Goal: Task Accomplishment & Management: Use online tool/utility

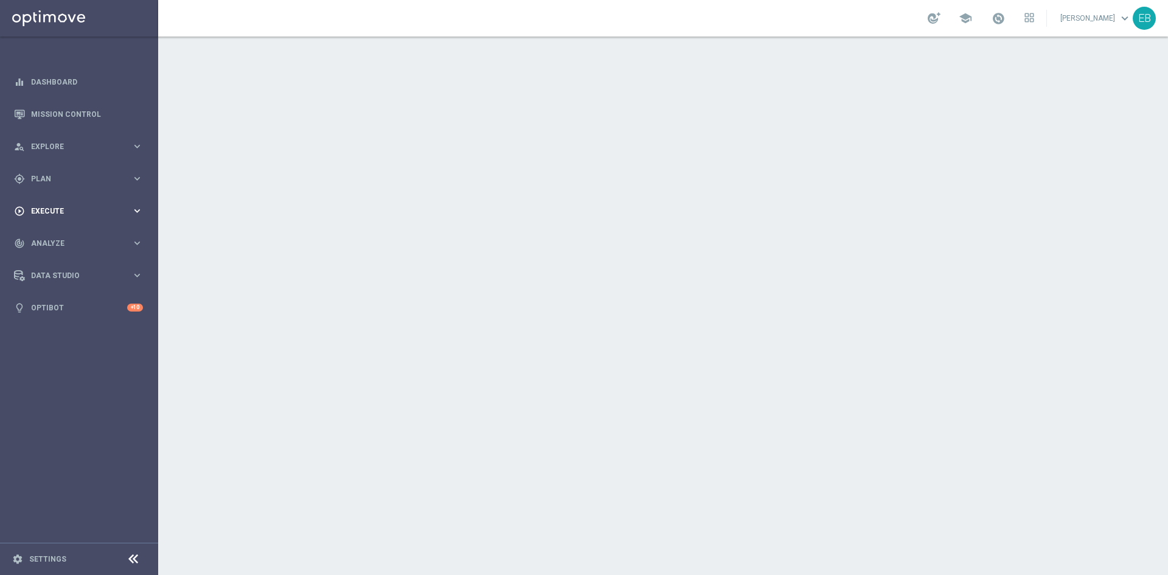
click at [69, 222] on div "play_circle_outline Execute keyboard_arrow_right" at bounding box center [78, 211] width 157 height 32
click at [82, 181] on span "Plan" at bounding box center [81, 178] width 100 height 7
click at [49, 240] on span "Templates" at bounding box center [75, 240] width 87 height 7
click at [45, 264] on div "Optimail" at bounding box center [97, 258] width 119 height 18
click at [54, 261] on link "Optimail" at bounding box center [82, 259] width 89 height 10
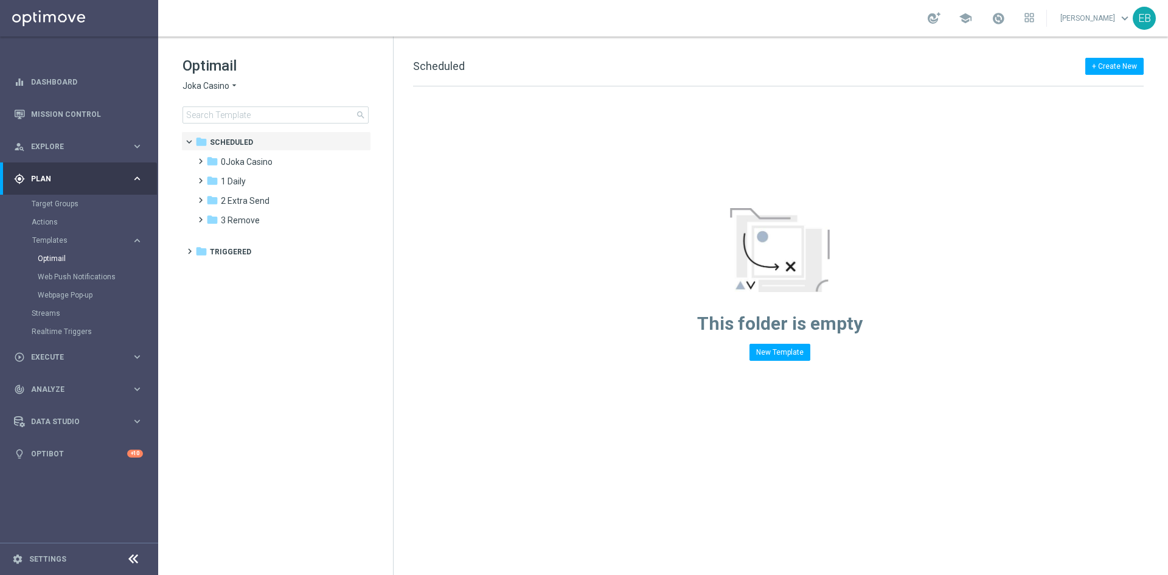
click at [214, 82] on span "Joka Casino" at bounding box center [206, 86] width 47 height 12
drag, startPoint x: 234, startPoint y: 233, endPoint x: 232, endPoint y: 226, distance: 6.9
click at [234, 234] on div "IOM" at bounding box center [228, 231] width 91 height 15
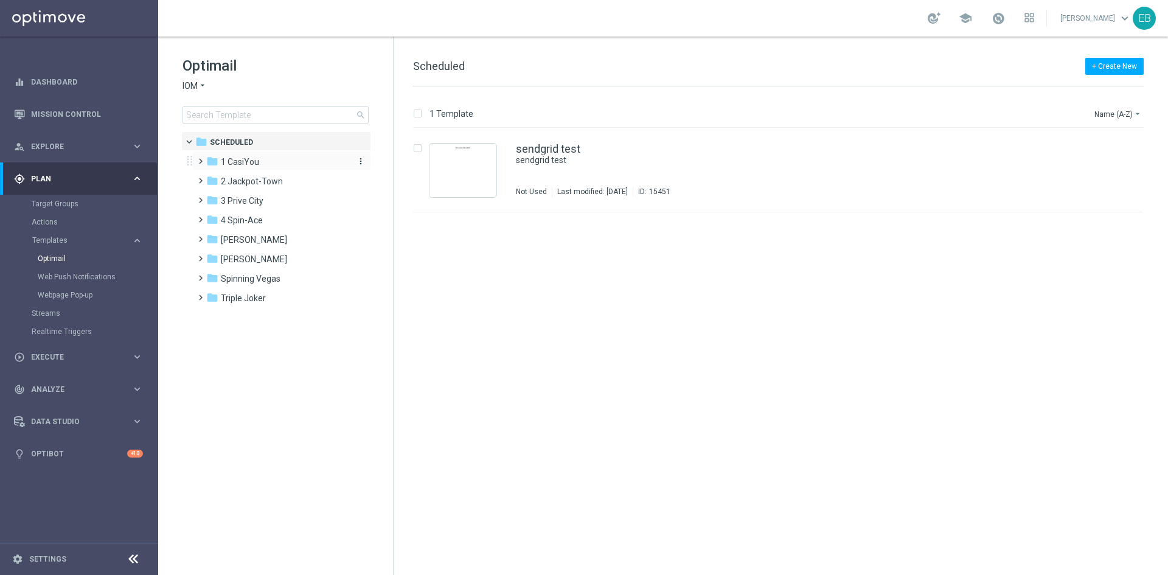
click at [299, 157] on div "folder 1 CasiYou" at bounding box center [276, 162] width 140 height 14
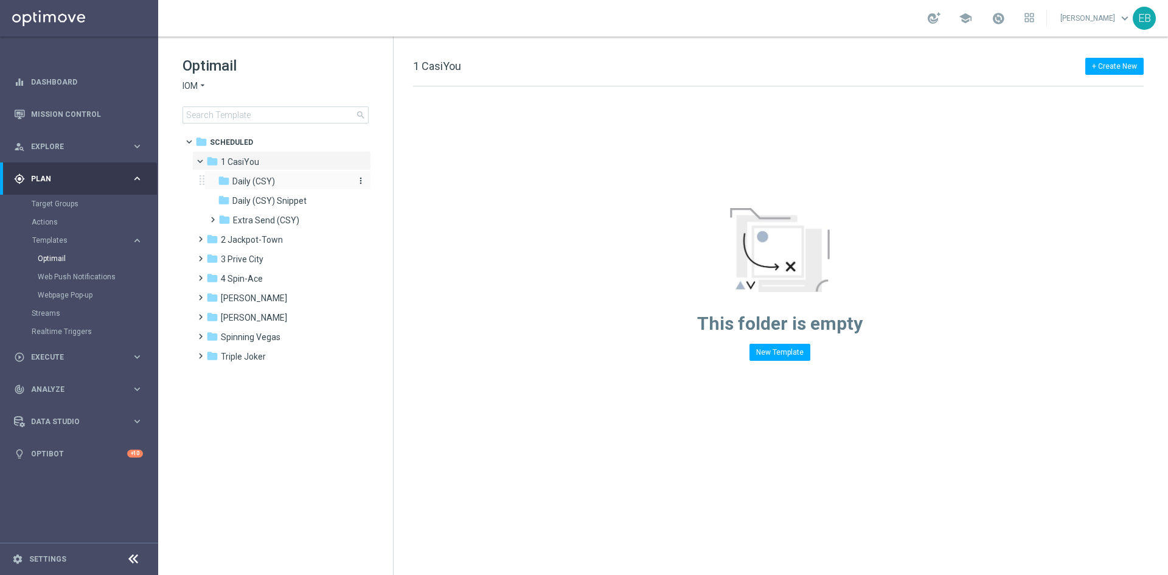
click at [295, 180] on div "folder Daily (CSY)" at bounding box center [283, 182] width 130 height 14
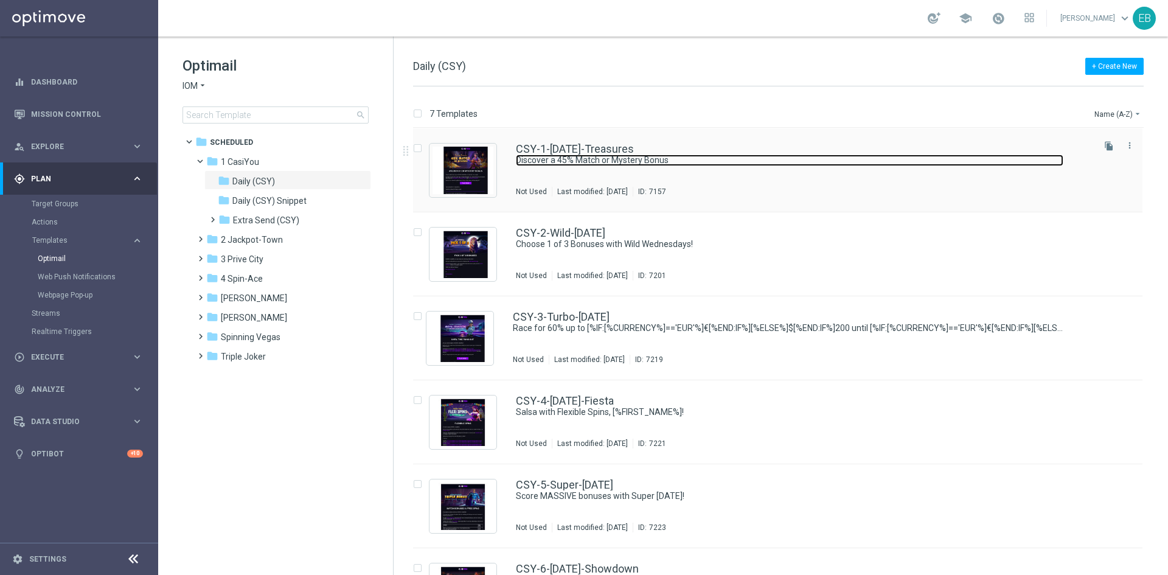
click at [731, 157] on link "Discover a 45% Match or Mystery Bonus" at bounding box center [790, 161] width 548 height 12
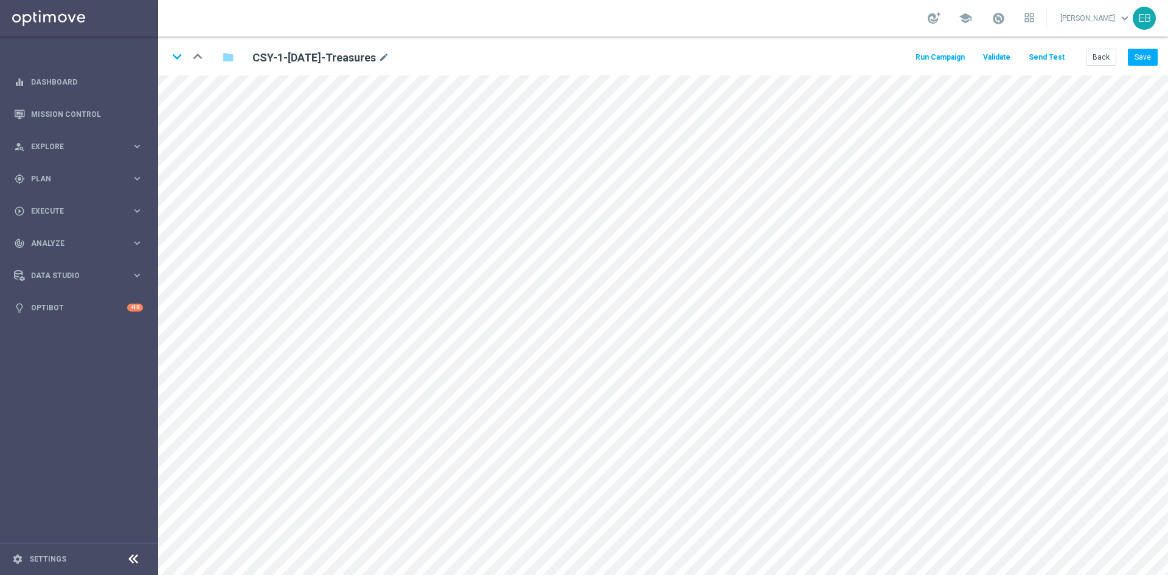
click at [1049, 57] on button "Send Test" at bounding box center [1047, 57] width 40 height 16
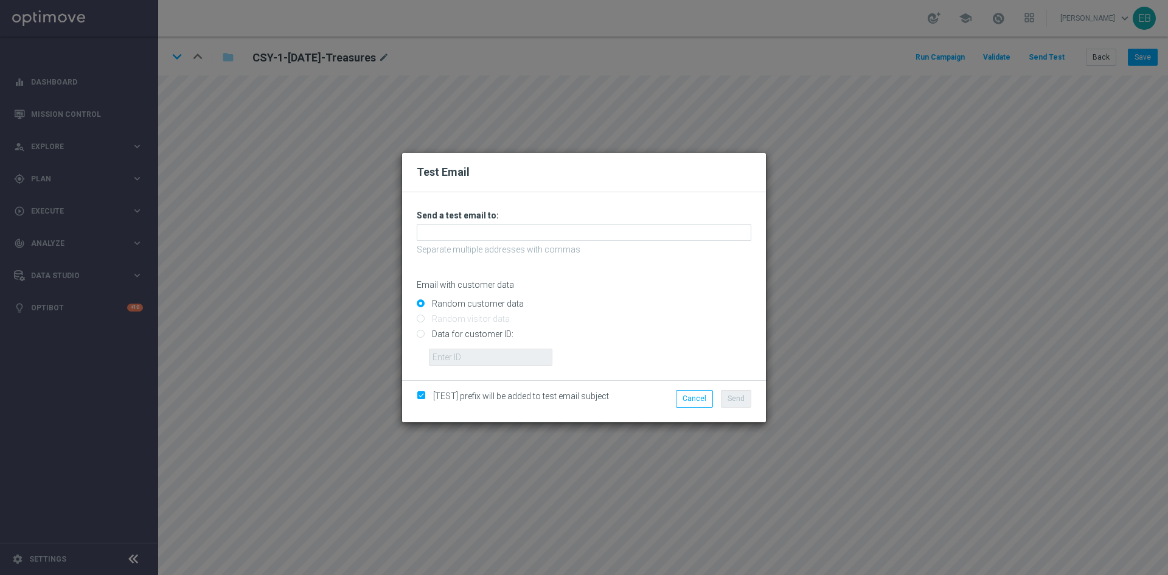
drag, startPoint x: 483, startPoint y: 246, endPoint x: 487, endPoint y: 235, distance: 11.5
click at [483, 245] on p "Separate multiple addresses with commas" at bounding box center [584, 249] width 335 height 11
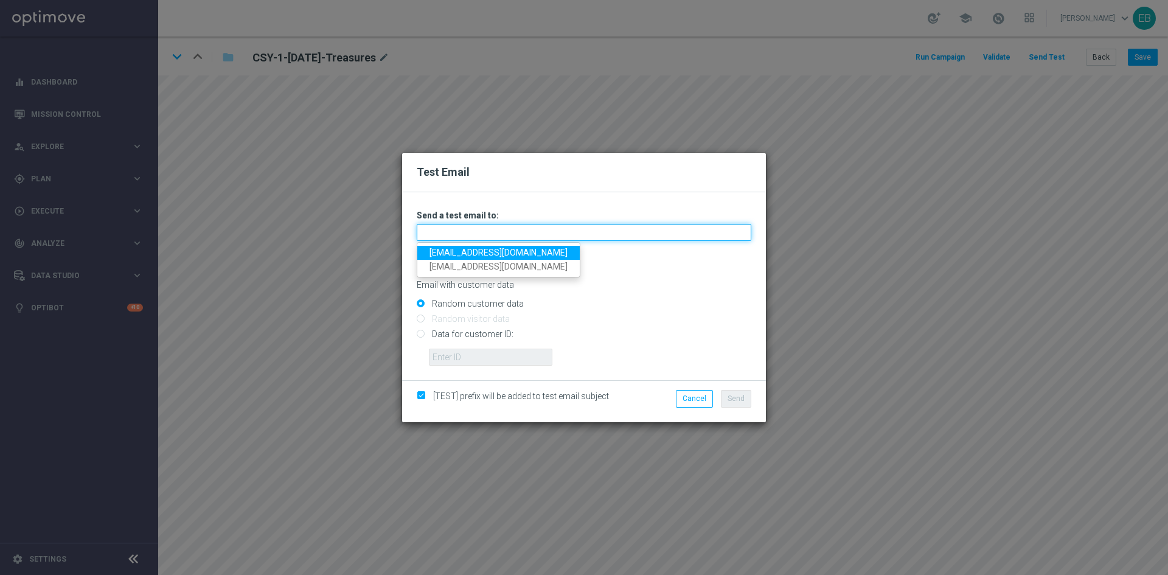
click at [487, 235] on input "text" at bounding box center [584, 232] width 335 height 17
paste input "[EMAIL_ADDRESS][DOMAIN_NAME]"
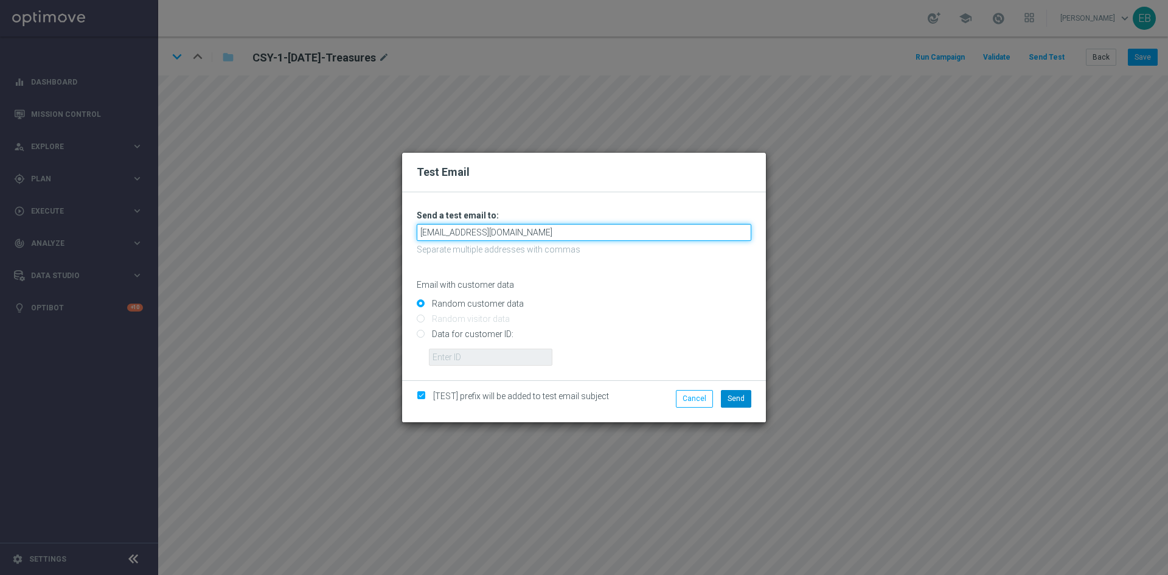
type input "[EMAIL_ADDRESS][DOMAIN_NAME]"
click at [728, 397] on span "Send" at bounding box center [736, 398] width 17 height 9
